Goal: Find specific page/section: Find specific page/section

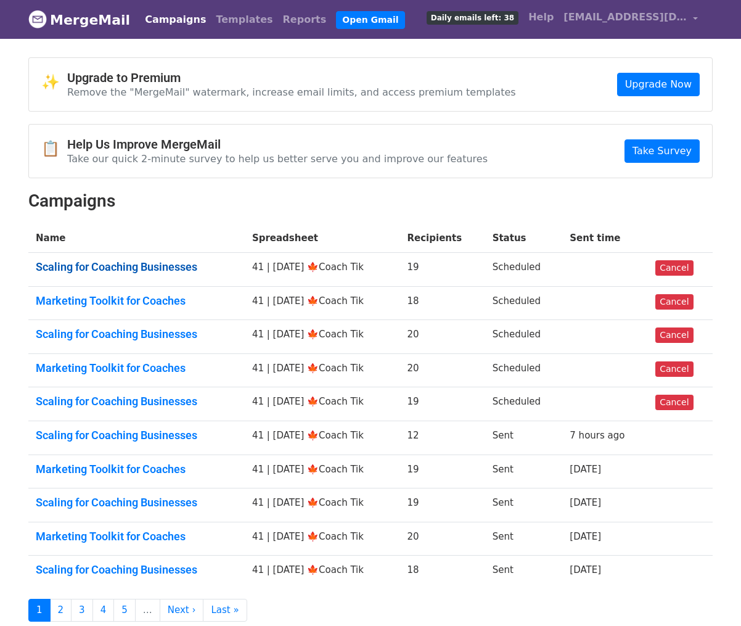
click at [176, 269] on link "Scaling for Coaching Businesses" at bounding box center [137, 267] width 202 height 14
click at [78, 267] on link "Scaling for Coaching Businesses" at bounding box center [137, 267] width 202 height 14
click at [171, 266] on link "Scaling for Coaching Businesses" at bounding box center [137, 267] width 202 height 14
click at [168, 264] on link "Scaling for Coaching Businesses" at bounding box center [137, 267] width 202 height 14
click at [129, 264] on link "Scaling for Coaching Businesses" at bounding box center [137, 267] width 202 height 14
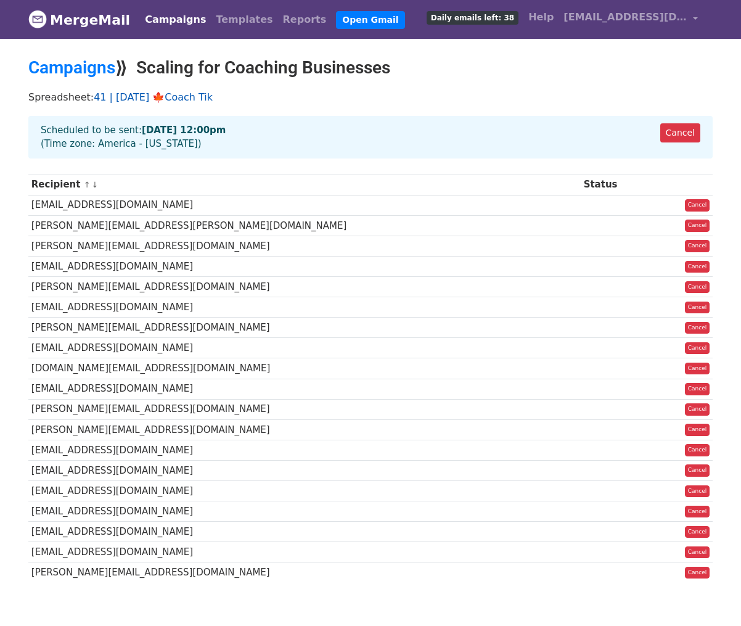
click at [195, 100] on link "41 | [DATE] 🍁Coach Tik" at bounding box center [153, 97] width 119 height 12
